Goal: Task Accomplishment & Management: Complete application form

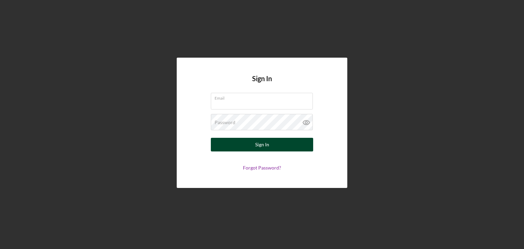
type input "[PERSON_NAME][EMAIL_ADDRESS][DOMAIN_NAME]"
click at [256, 146] on div "Sign In" at bounding box center [262, 145] width 14 height 14
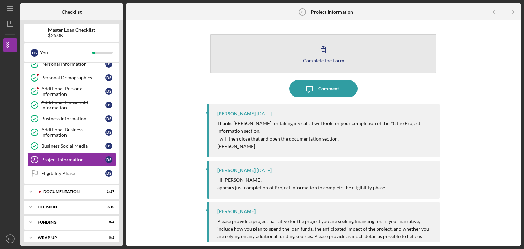
click at [329, 62] on div "Complete the Form" at bounding box center [323, 60] width 41 height 5
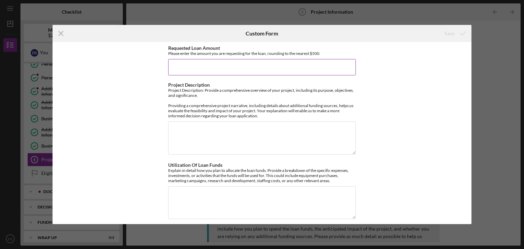
click at [316, 65] on input "Requested Loan Amount" at bounding box center [262, 67] width 188 height 16
type input "$20,000"
click at [242, 122] on textarea "Project Description" at bounding box center [262, 138] width 188 height 33
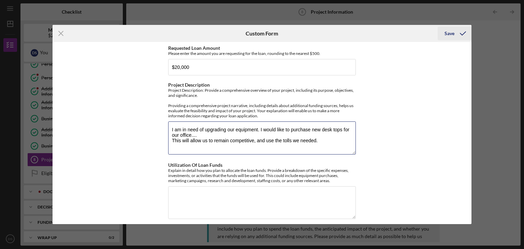
type textarea "I am in need of upgrading our equipment. I would like to purchase new desk tops…"
click at [446, 36] on div "Save" at bounding box center [450, 34] width 10 height 14
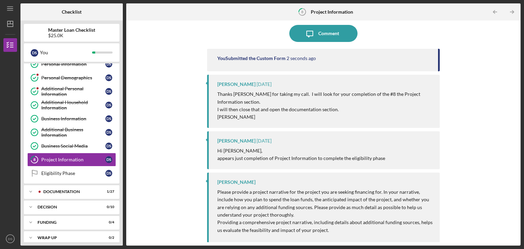
scroll to position [56, 0]
click at [88, 162] on link "8 Project Information D S" at bounding box center [71, 160] width 89 height 14
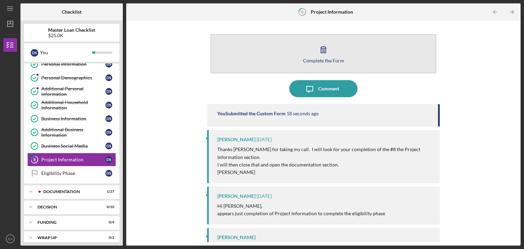
click at [335, 58] on div "Complete the Form" at bounding box center [323, 60] width 41 height 5
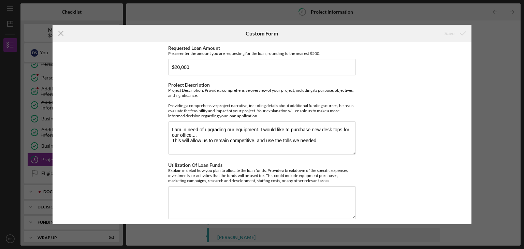
click at [378, 122] on div "Requested Loan Amount Please enter the amount you are requesting for the loan, …" at bounding box center [262, 133] width 419 height 182
